Goal: Task Accomplishment & Management: Manage account settings

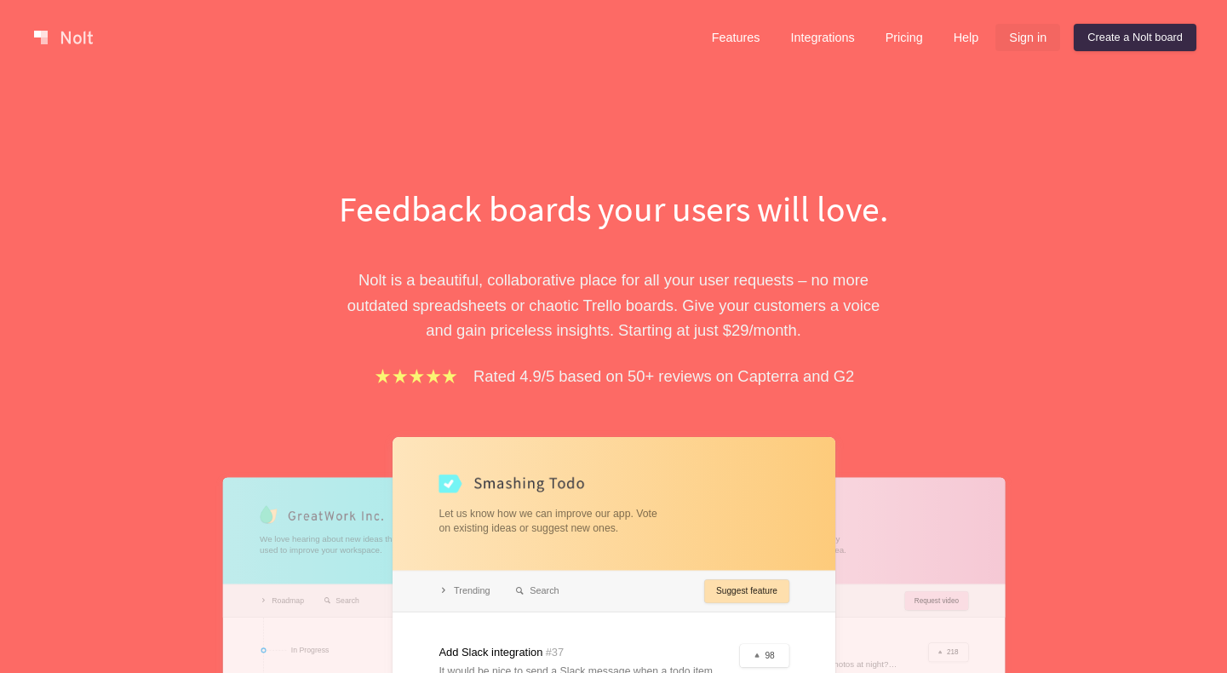
click at [1026, 32] on link "Sign in" at bounding box center [1028, 37] width 65 height 27
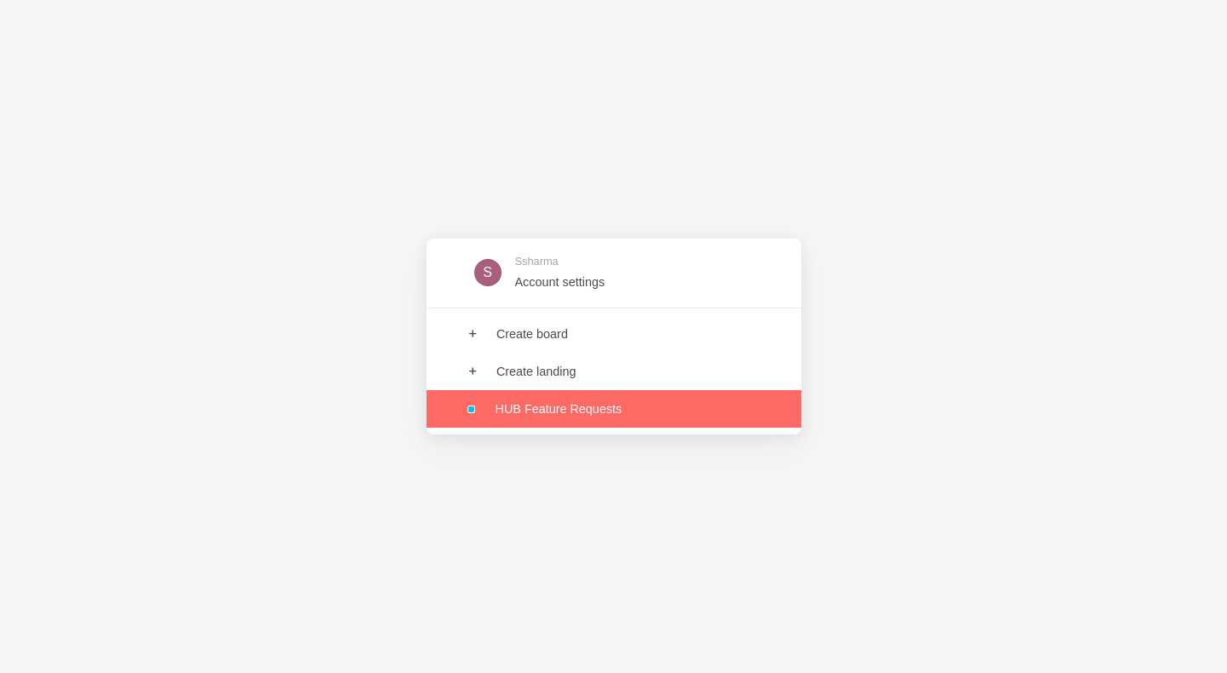
click at [538, 400] on link at bounding box center [614, 408] width 375 height 37
